Goal: Task Accomplishment & Management: Complete application form

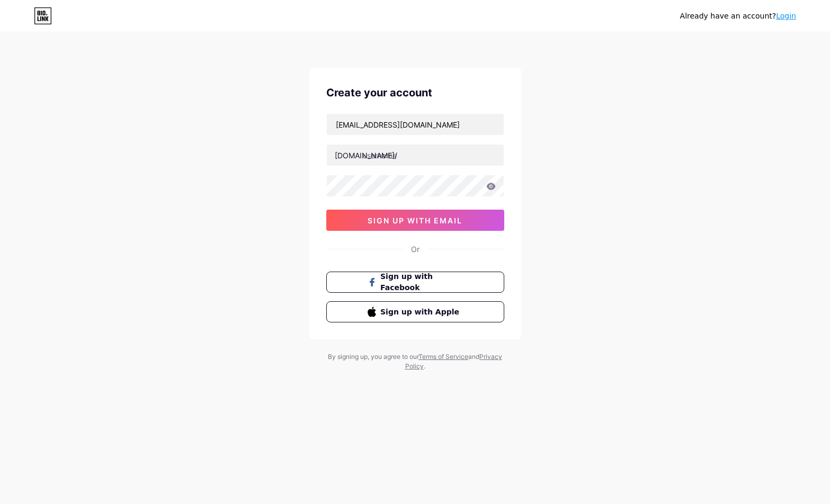
click at [689, 147] on div "Already have an account? Login Create your account [EMAIL_ADDRESS][DOMAIN_NAME]…" at bounding box center [415, 202] width 830 height 405
click at [416, 149] on input "text" at bounding box center [415, 155] width 177 height 21
click at [465, 130] on input "[EMAIL_ADDRESS][DOMAIN_NAME]" at bounding box center [415, 124] width 177 height 21
click at [667, 163] on div "Already have an account? Login Create your account [EMAIL_ADDRESS][DOMAIN_NAME]…" at bounding box center [415, 202] width 830 height 405
click at [432, 160] on input "text" at bounding box center [415, 155] width 177 height 21
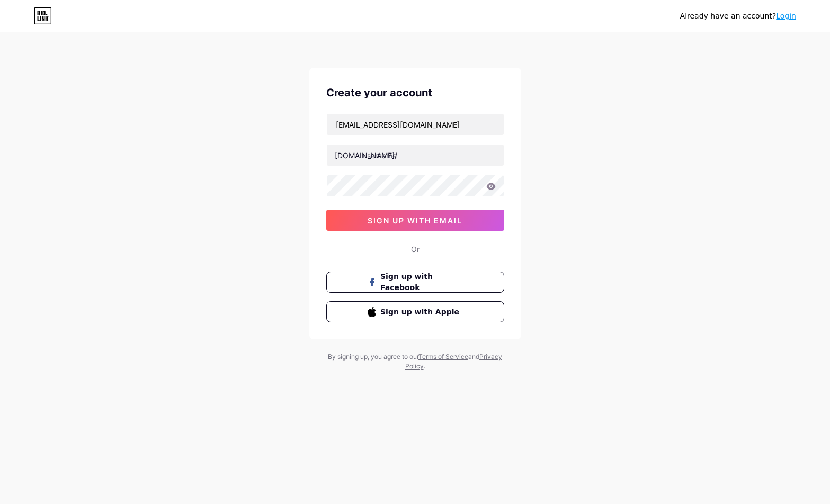
click at [640, 119] on div "Already have an account? Login Create your account [EMAIL_ADDRESS][DOMAIN_NAME]…" at bounding box center [415, 202] width 830 height 405
click at [425, 129] on input "[EMAIL_ADDRESS][DOMAIN_NAME]" at bounding box center [415, 124] width 177 height 21
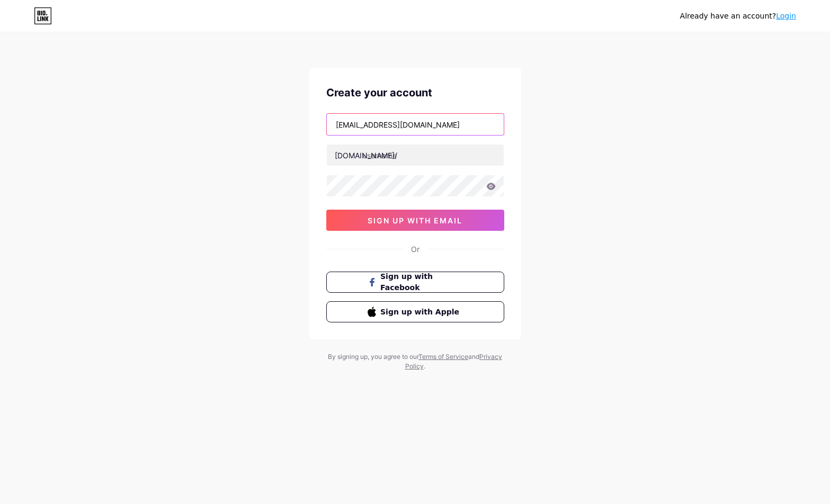
paste input "manhmacao167"
type input "[EMAIL_ADDRESS][DOMAIN_NAME]"
click at [424, 156] on input "text" at bounding box center [415, 155] width 177 height 21
click at [380, 156] on input "text" at bounding box center [415, 155] width 177 height 21
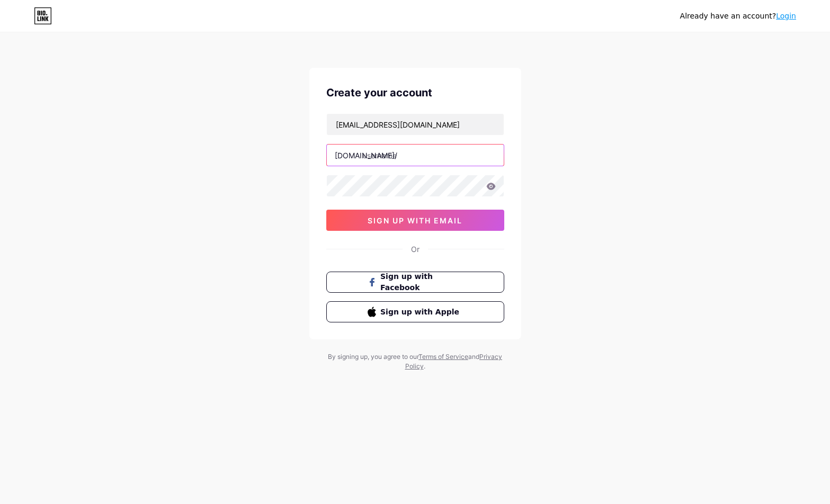
click at [408, 156] on input "text" at bounding box center [415, 155] width 177 height 21
click at [383, 150] on input "text" at bounding box center [415, 155] width 177 height 21
click at [389, 161] on input "text" at bounding box center [415, 155] width 177 height 21
click at [387, 153] on input "text" at bounding box center [415, 155] width 177 height 21
type input "t"
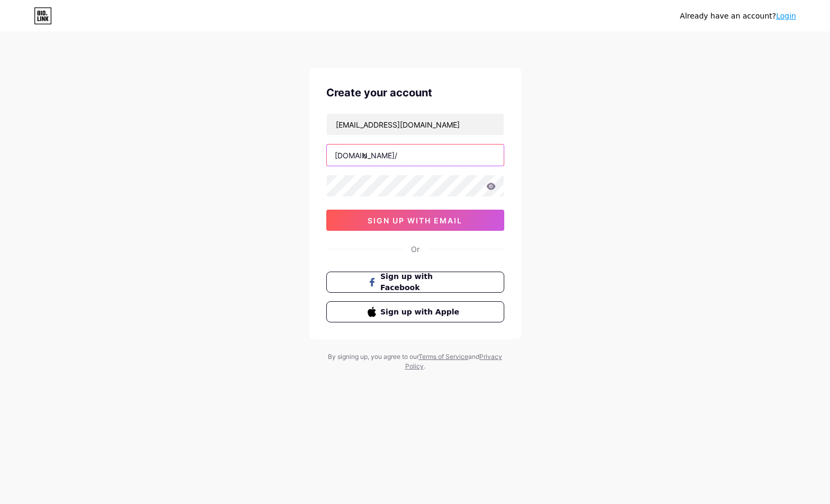
type input "o"
type input "n"
type input "m"
type input "s"
type input "d"
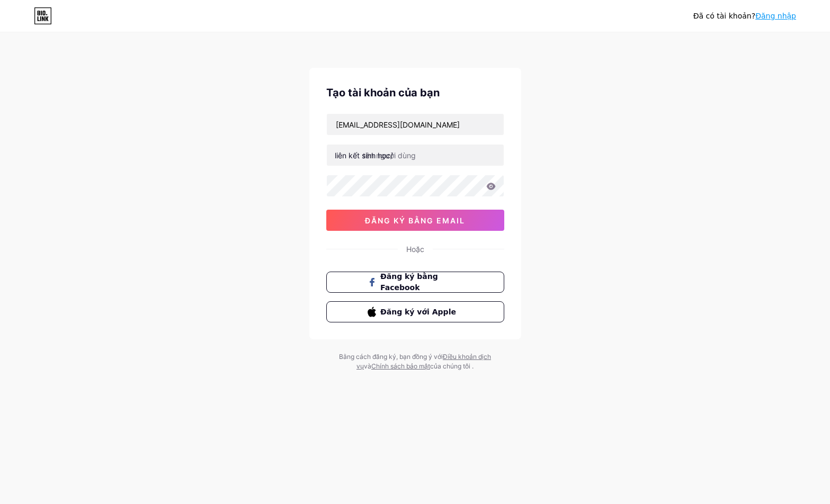
click at [590, 232] on div "Đã có tài khoản? Đăng nhập Tạo tài khoản của bạn [EMAIL_ADDRESS][DOMAIN_NAME] l…" at bounding box center [415, 202] width 830 height 405
click at [433, 132] on input "[EMAIL_ADDRESS][DOMAIN_NAME]" at bounding box center [415, 124] width 177 height 21
click at [430, 154] on input "text" at bounding box center [415, 155] width 177 height 21
type input "m"
type input "tranvanmanh"
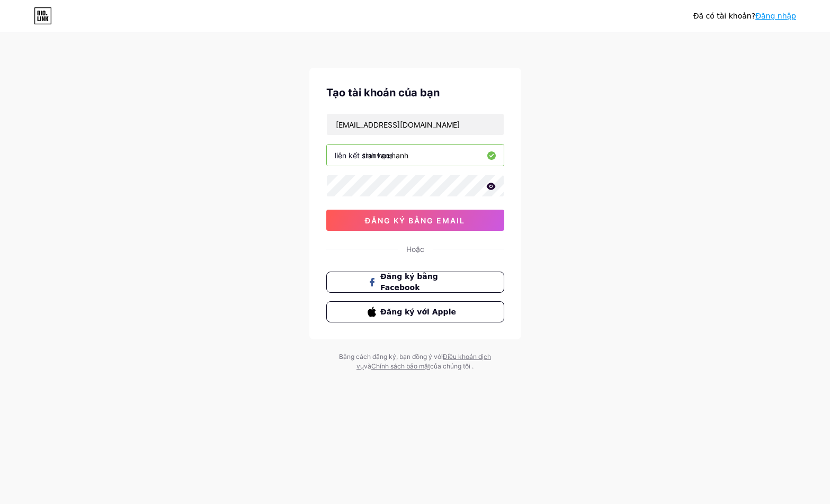
click at [425, 159] on input "tranvanmanh" at bounding box center [415, 155] width 177 height 21
click at [433, 153] on input "tranvanmanh" at bounding box center [415, 155] width 177 height 21
click at [434, 153] on input "tranvanmanh" at bounding box center [415, 155] width 177 height 21
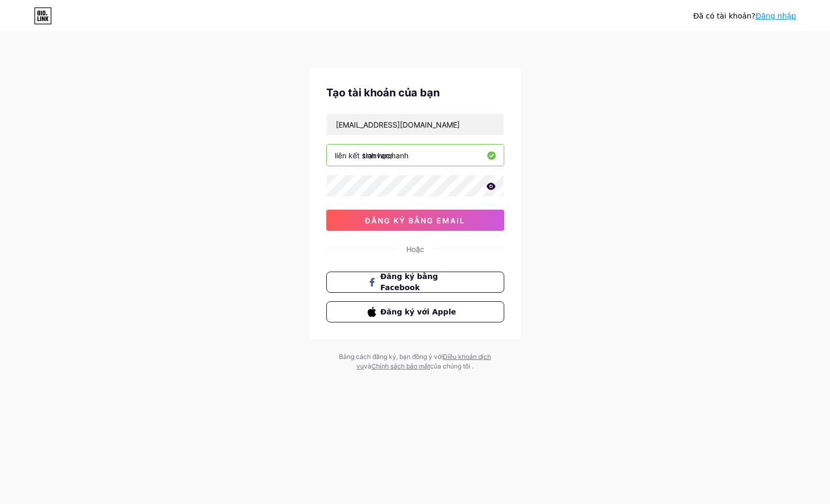
click at [434, 156] on input "tranvanmanh" at bounding box center [415, 155] width 177 height 21
click at [592, 165] on div "Đã có tài khoản? Đăng nhập Tạo tài khoản của bạn [EMAIL_ADDRESS][DOMAIN_NAME] l…" at bounding box center [415, 202] width 830 height 405
click at [421, 214] on button "đăng ký bằng email" at bounding box center [415, 220] width 178 height 21
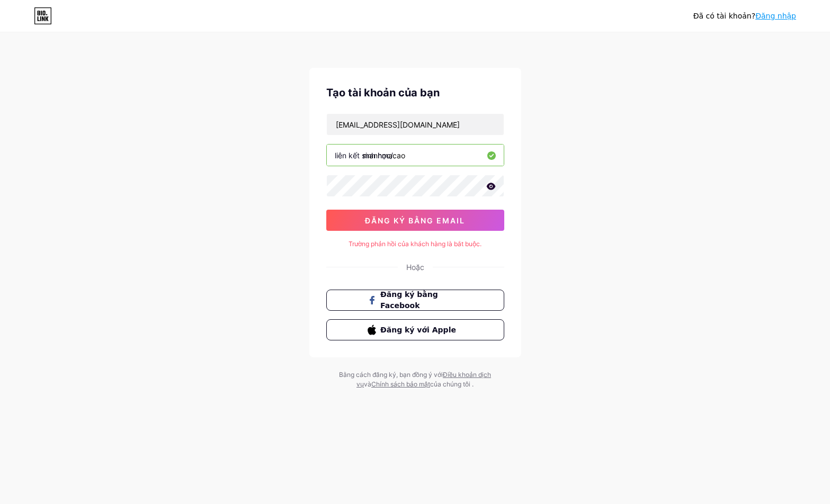
click at [399, 253] on div "Tạo tài khoản của bạn [EMAIL_ADDRESS][DOMAIN_NAME] liên kết sinh học/ manhmacao…" at bounding box center [415, 213] width 212 height 290
click at [435, 147] on input "manhmacao" at bounding box center [415, 155] width 177 height 21
type input "manhmacao167"
click at [549, 189] on div "Đã có tài khoản? Đăng nhập Tạo tài khoản của bạn [EMAIL_ADDRESS][DOMAIN_NAME] l…" at bounding box center [415, 211] width 830 height 423
click at [446, 229] on button "đăng ký bằng email" at bounding box center [415, 220] width 178 height 21
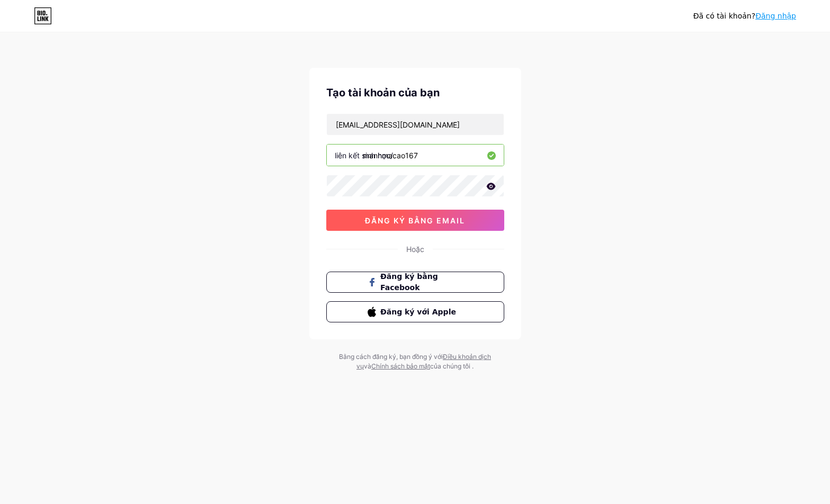
click at [452, 227] on button "đăng ký bằng email" at bounding box center [415, 220] width 178 height 21
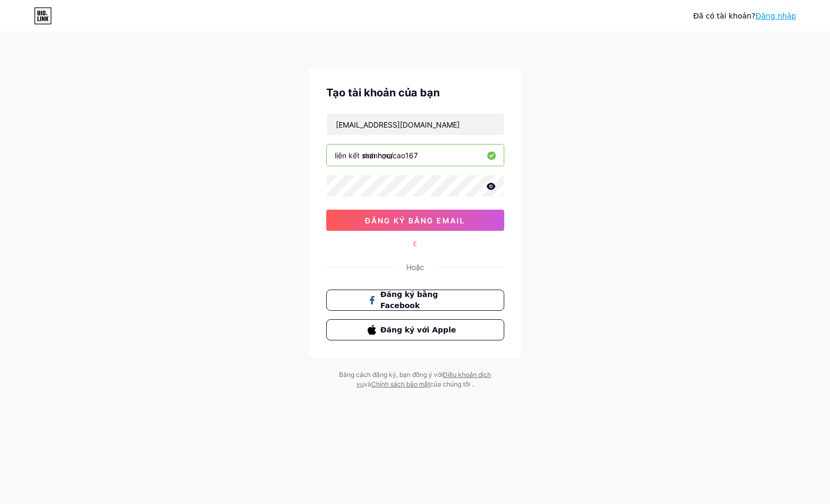
click at [439, 155] on input "manhmacao167" at bounding box center [415, 155] width 177 height 21
click at [439, 156] on input "manhmacao167" at bounding box center [415, 155] width 177 height 21
drag, startPoint x: 573, startPoint y: 196, endPoint x: 538, endPoint y: 204, distance: 36.0
click at [572, 196] on div "Already have an account? Login Create your account [EMAIL_ADDRESS][DOMAIN_NAME]…" at bounding box center [415, 211] width 830 height 423
